Goal: Find contact information: Find contact information

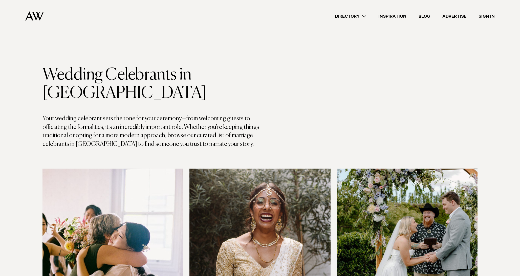
click at [483, 15] on link "Sign In" at bounding box center [487, 16] width 28 height 7
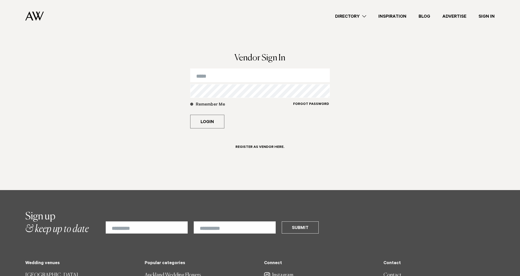
type input "**********"
click at [193, 106] on label "Remember Me" at bounding box center [241, 107] width 103 height 11
click at [197, 119] on button "Login" at bounding box center [207, 122] width 34 height 14
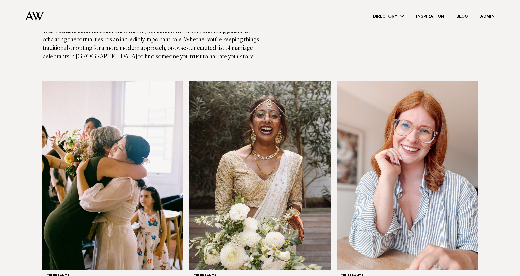
scroll to position [129, 0]
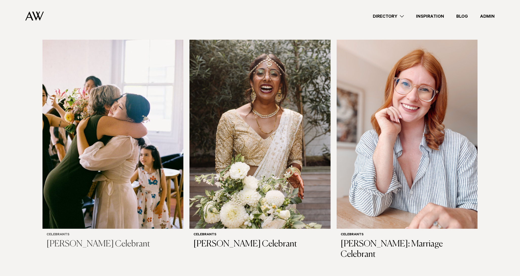
click at [92, 120] on img at bounding box center [112, 134] width 141 height 189
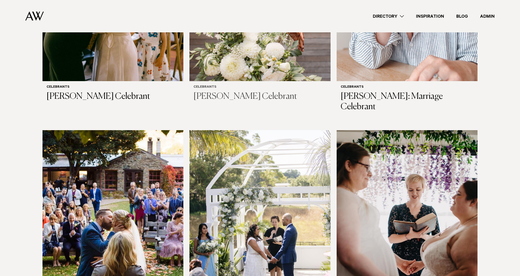
scroll to position [320, 0]
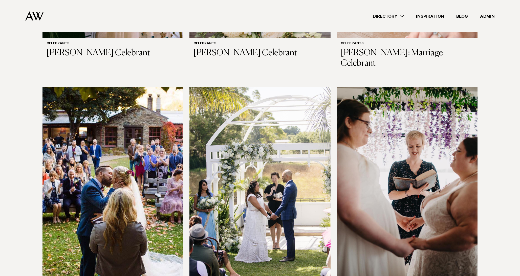
click at [261, 179] on img at bounding box center [259, 181] width 141 height 189
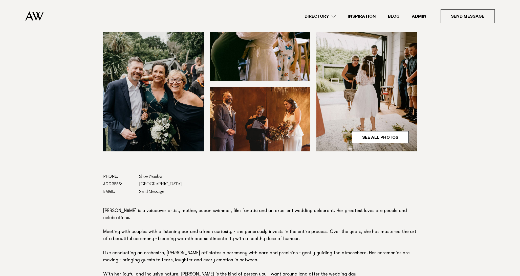
scroll to position [162, 0]
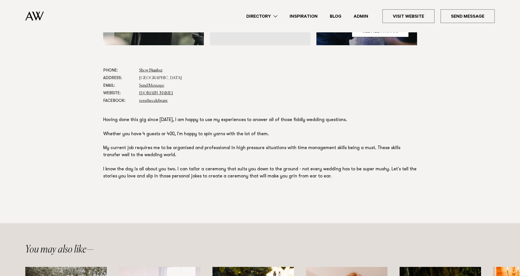
scroll to position [252, 0]
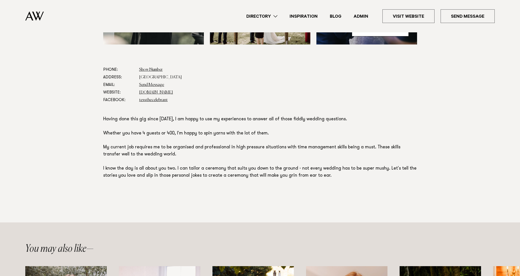
click at [254, 17] on link "Directory" at bounding box center [261, 16] width 43 height 7
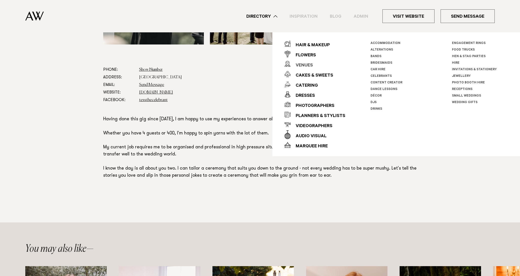
click at [298, 65] on div "Venues" at bounding box center [302, 66] width 22 height 10
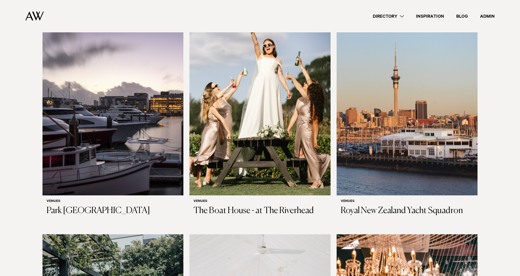
scroll to position [185, 0]
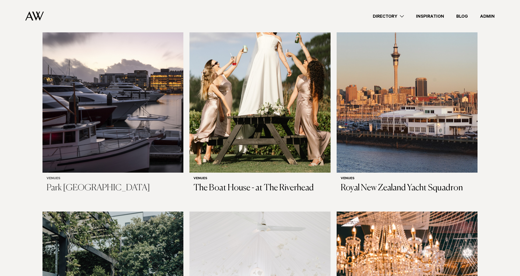
click at [100, 79] on img at bounding box center [112, 78] width 141 height 189
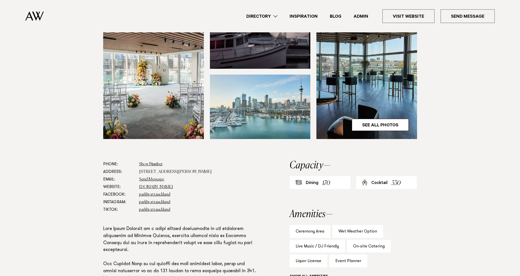
scroll to position [258, 0]
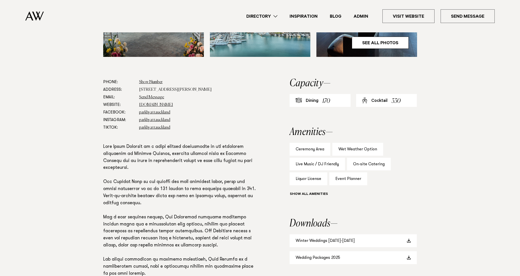
click at [143, 86] on dd "[STREET_ADDRESS][PERSON_NAME]" at bounding box center [198, 90] width 118 height 8
click at [122, 94] on dt "Email:" at bounding box center [119, 98] width 32 height 8
click at [145, 86] on dd "[STREET_ADDRESS][PERSON_NAME]" at bounding box center [198, 90] width 118 height 8
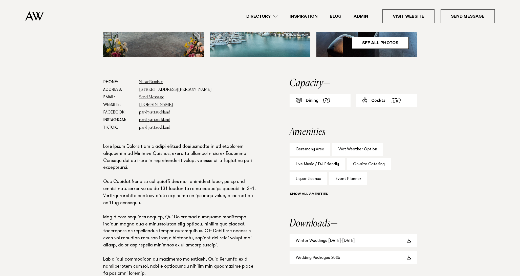
click at [145, 86] on dd "[STREET_ADDRESS][PERSON_NAME]" at bounding box center [198, 90] width 118 height 8
click at [125, 86] on dt "Address:" at bounding box center [119, 90] width 32 height 8
click at [147, 86] on dd "[STREET_ADDRESS][PERSON_NAME]" at bounding box center [198, 90] width 118 height 8
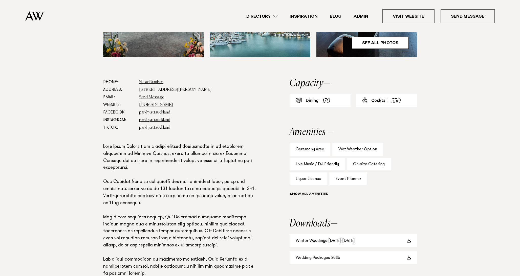
click at [147, 86] on dd "[STREET_ADDRESS][PERSON_NAME]" at bounding box center [198, 90] width 118 height 8
click at [151, 86] on dd "[STREET_ADDRESS][PERSON_NAME]" at bounding box center [198, 90] width 118 height 8
click at [210, 94] on dd "Send Message" at bounding box center [198, 98] width 118 height 8
